Goal: Information Seeking & Learning: Learn about a topic

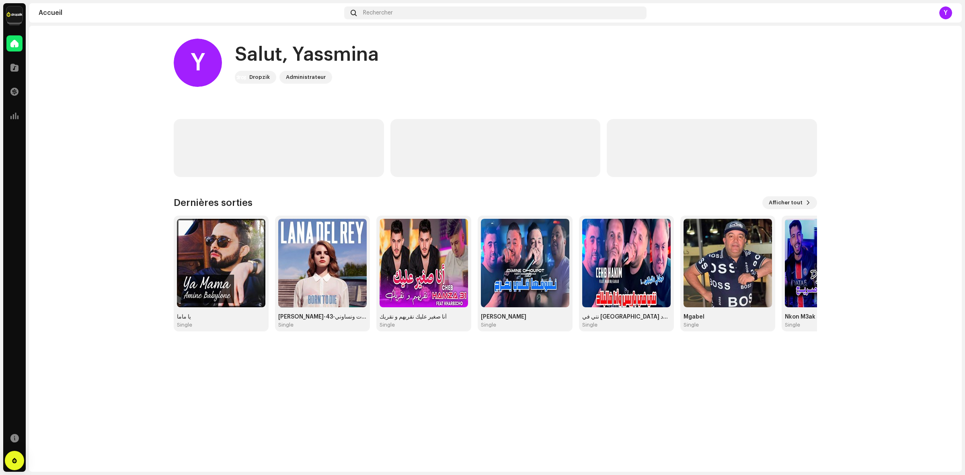
click at [9, 21] on img at bounding box center [14, 14] width 16 height 16
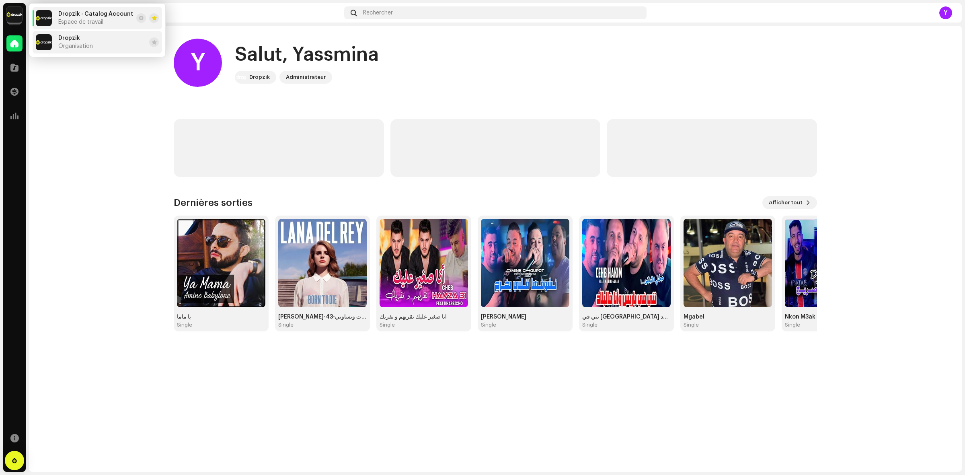
click at [76, 39] on span "Dropzik" at bounding box center [69, 38] width 22 height 6
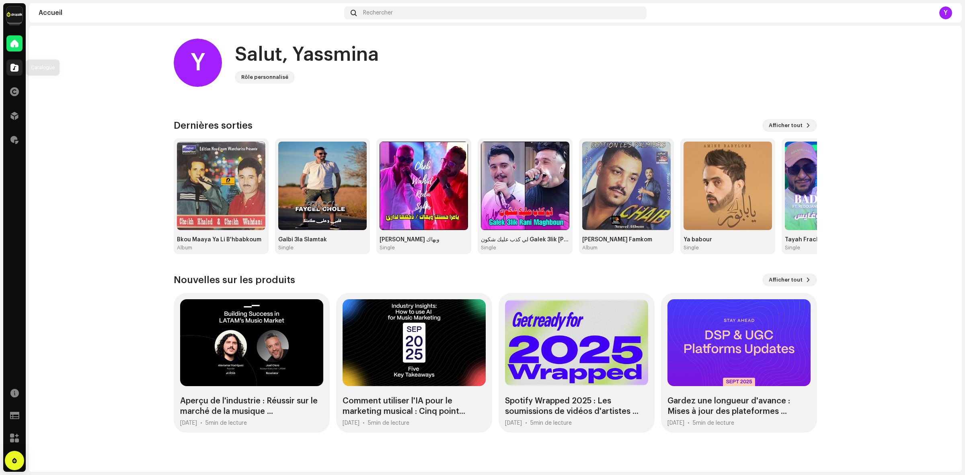
click at [12, 72] on div at bounding box center [14, 68] width 16 height 16
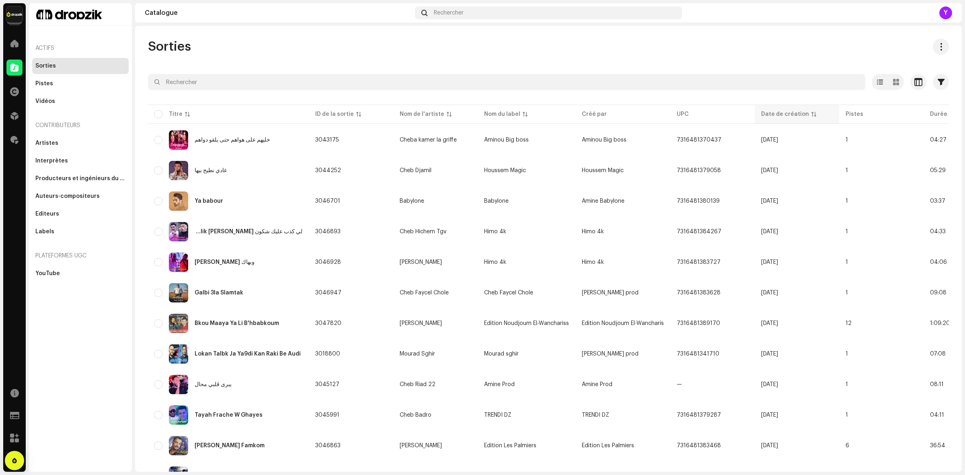
click at [770, 113] on div "Date de création" at bounding box center [785, 114] width 48 height 8
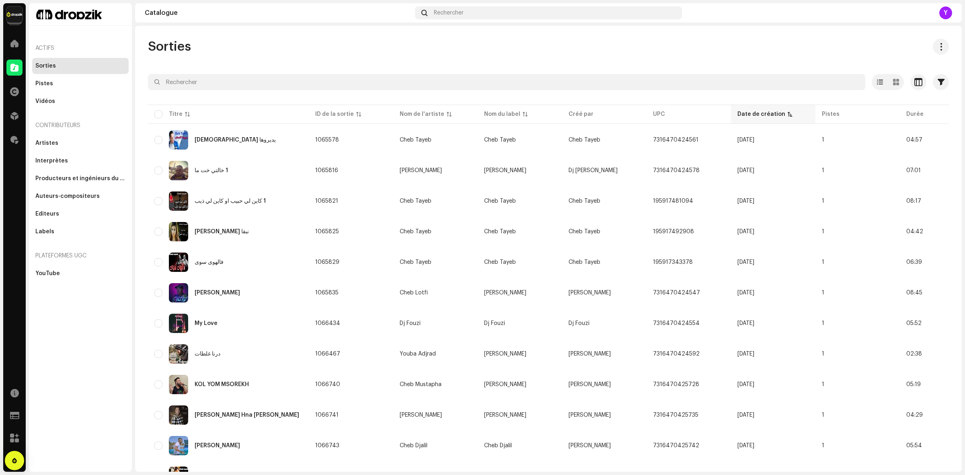
click at [754, 115] on div "Date de création" at bounding box center [762, 114] width 48 height 8
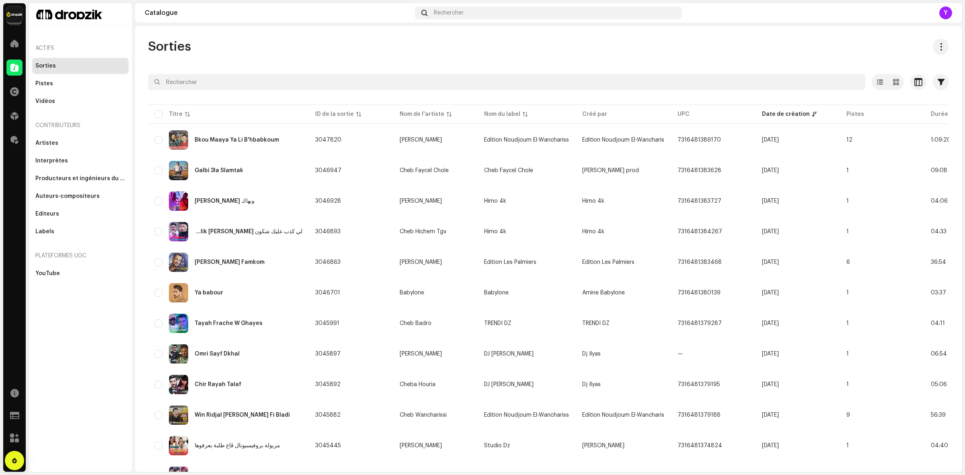
click at [272, 70] on div "Sorties Sélectionné 0 Options Filtres Statut de distribution Jamais distribué T…" at bounding box center [548, 459] width 827 height 840
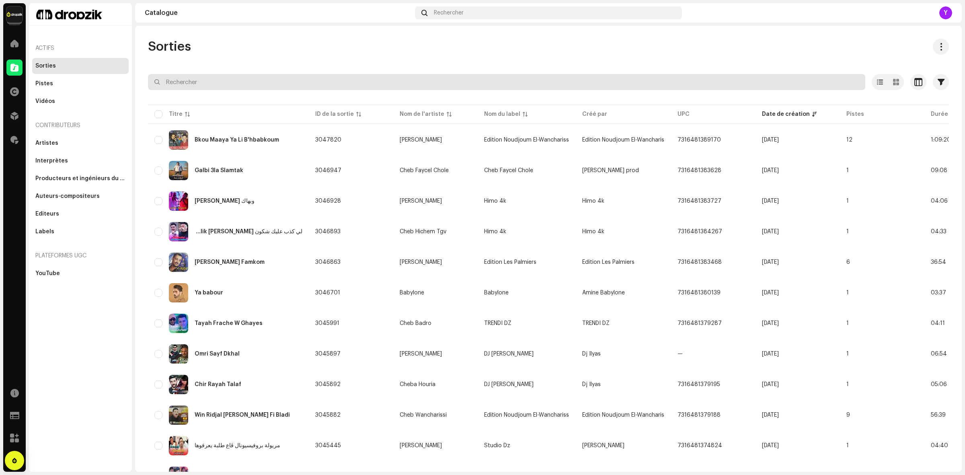
click at [269, 80] on input "text" at bounding box center [507, 82] width 718 height 16
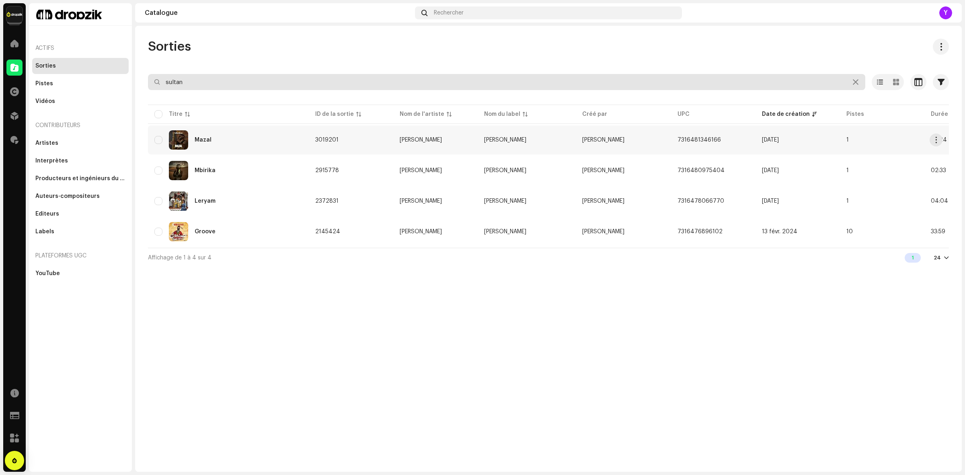
type input "sultan"
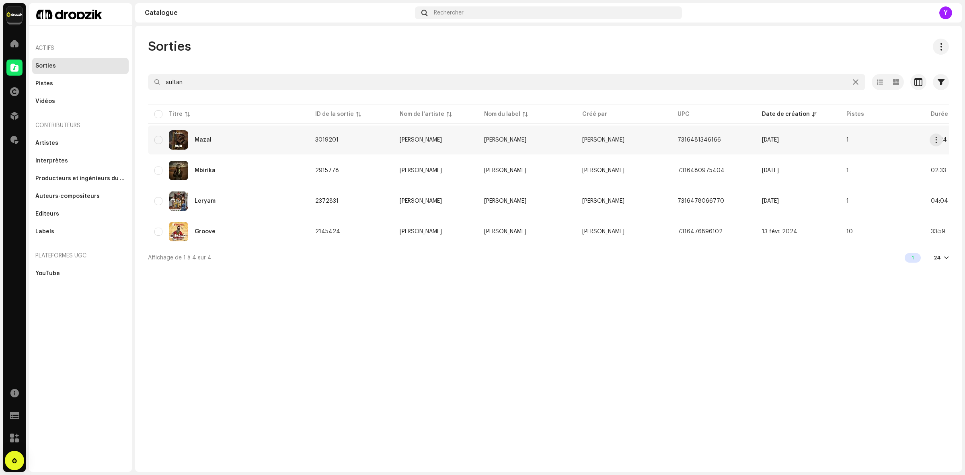
click at [254, 138] on div "Mazal" at bounding box center [228, 139] width 148 height 19
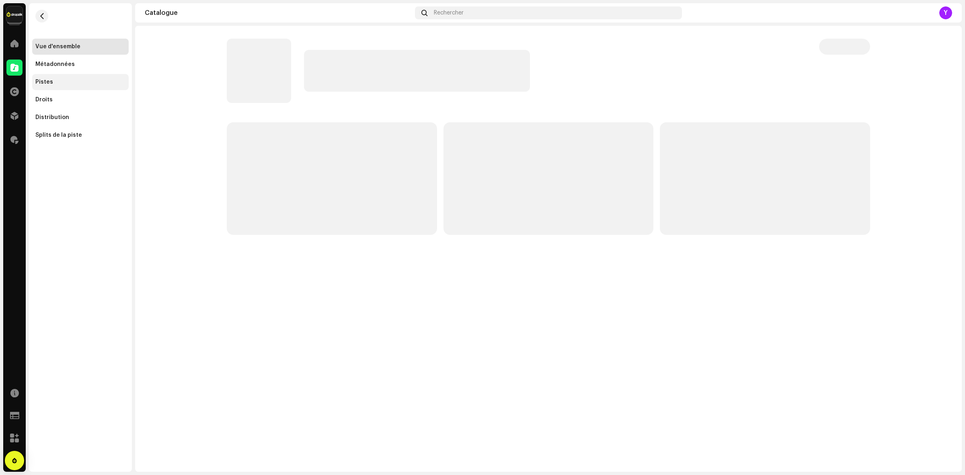
click at [66, 84] on div "Pistes" at bounding box center [80, 82] width 90 height 6
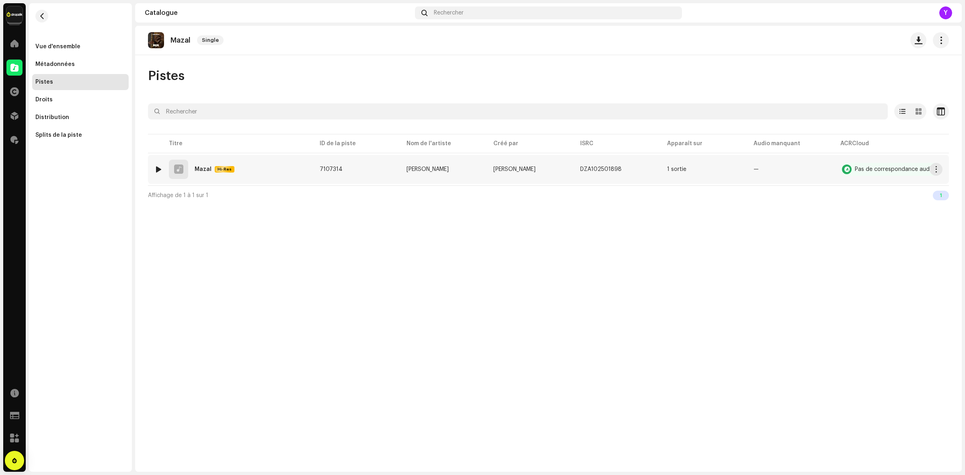
click at [154, 168] on img at bounding box center [158, 169] width 10 height 10
click at [156, 170] on div at bounding box center [159, 169] width 6 height 6
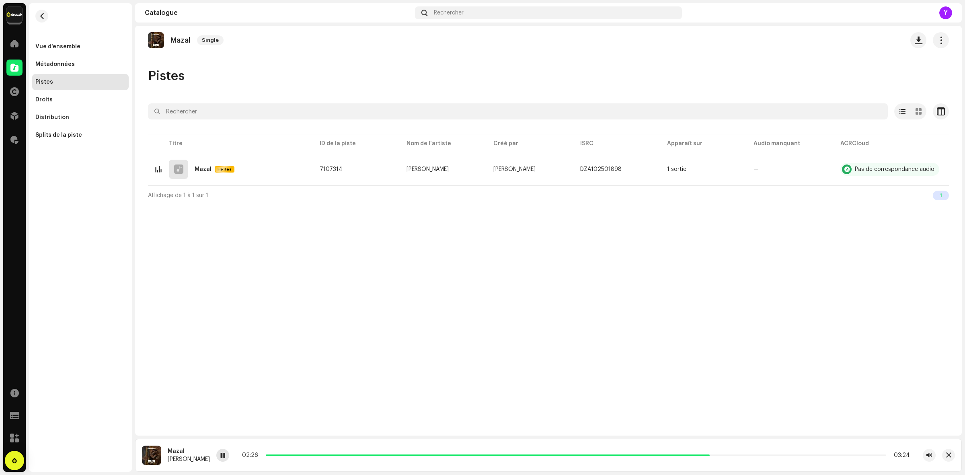
click at [217, 460] on div at bounding box center [222, 455] width 13 height 13
